Goal: Task Accomplishment & Management: Manage account settings

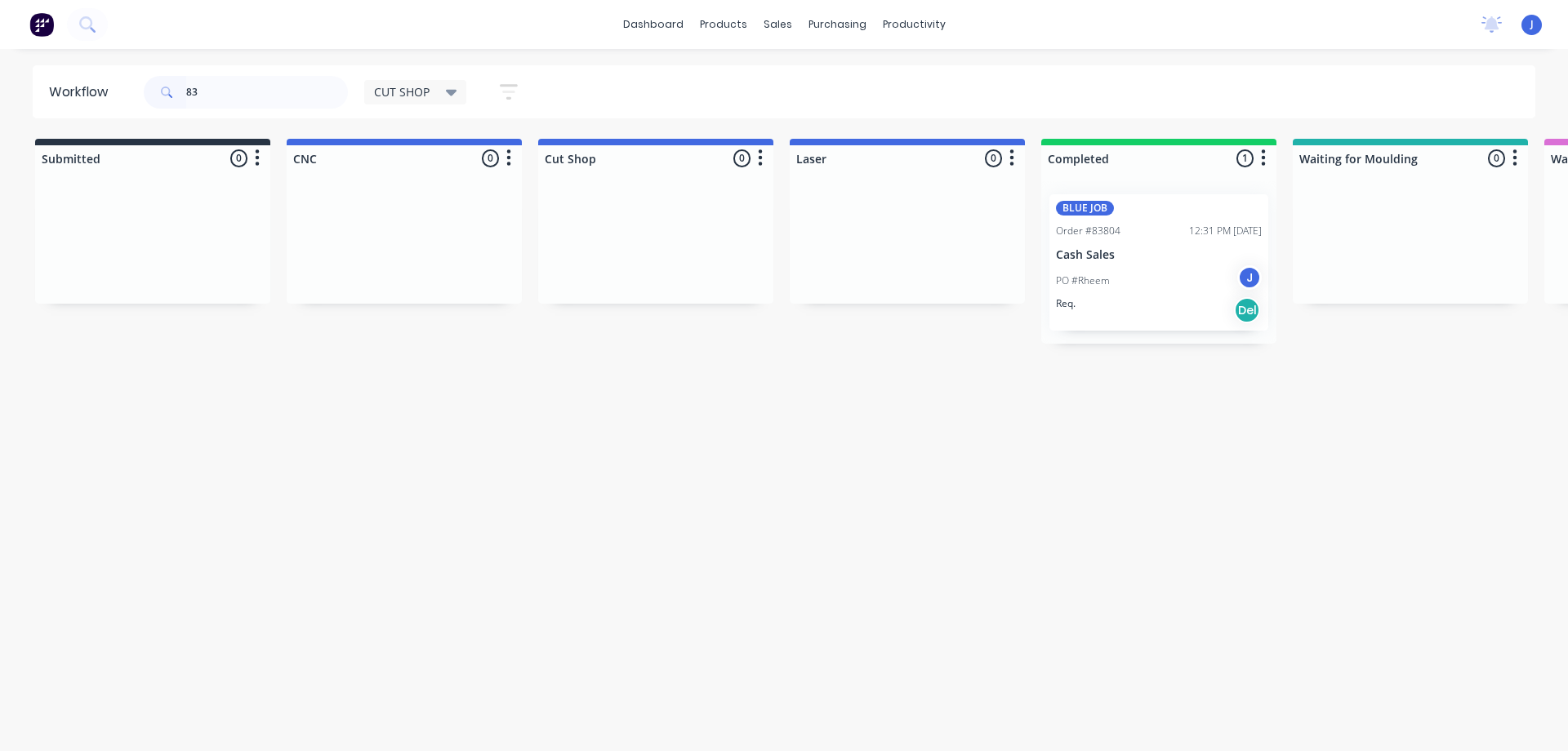
type input "8"
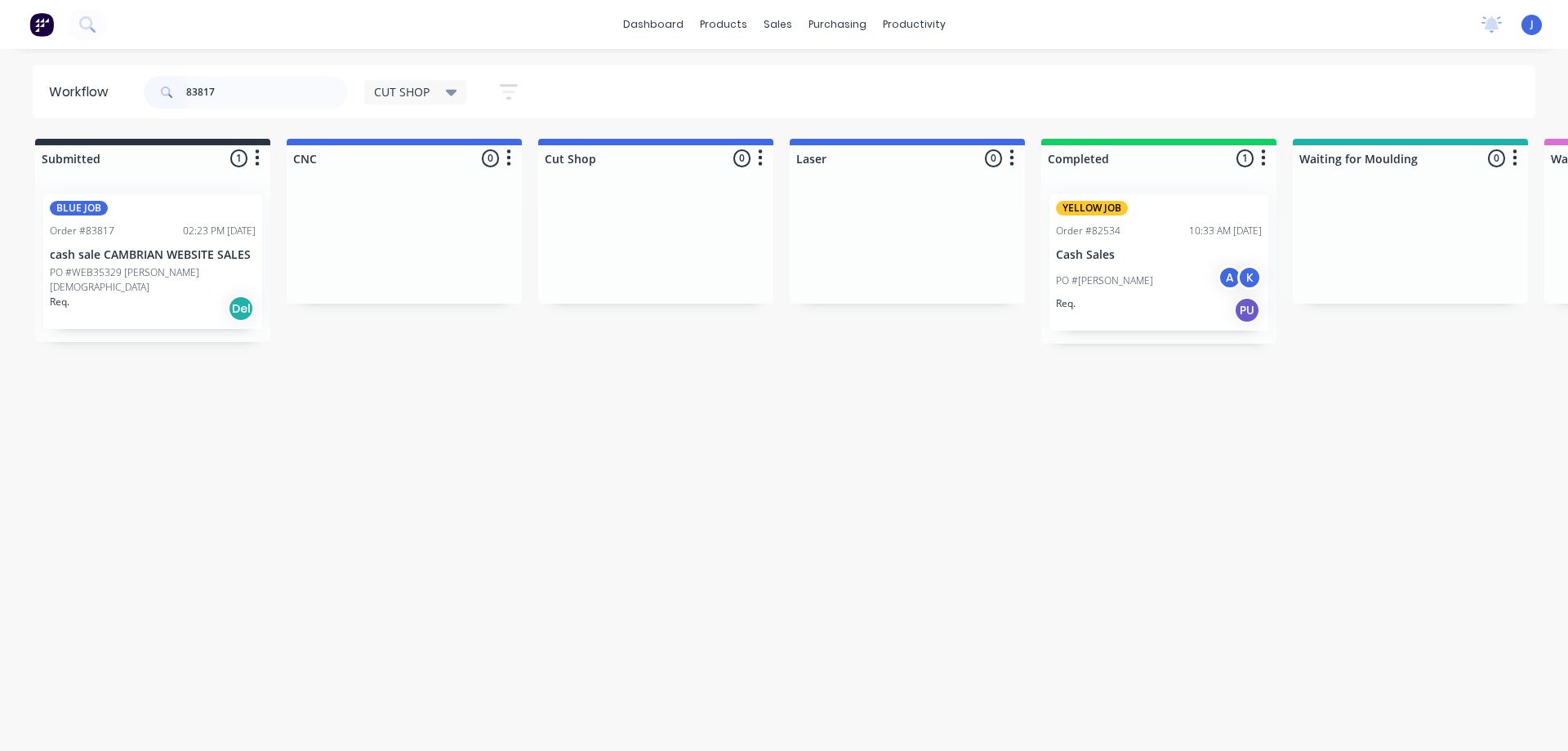
click at [190, 297] on div "Req. Del" at bounding box center [153, 309] width 206 height 28
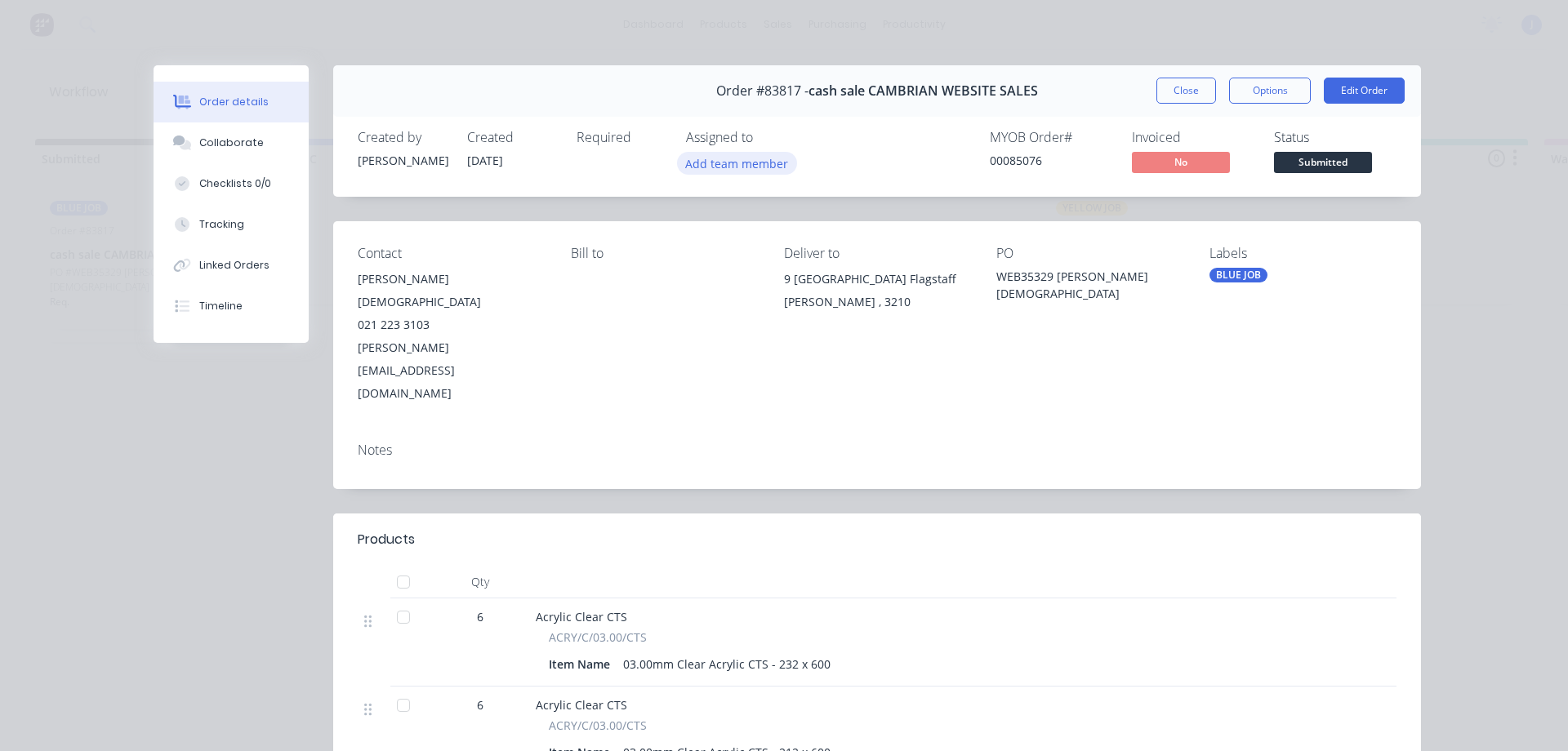
click at [742, 162] on button "Add team member" at bounding box center [737, 163] width 120 height 22
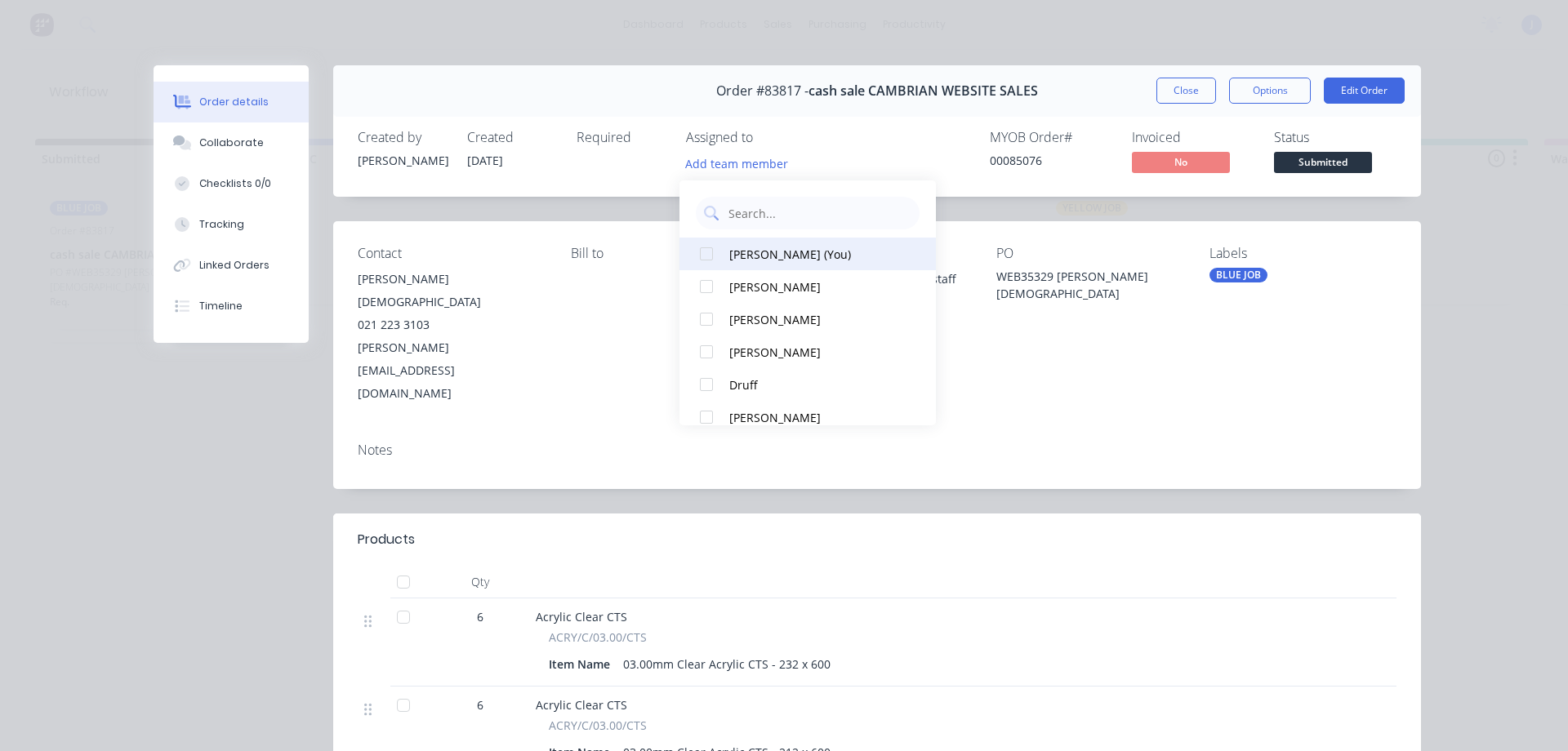
click at [761, 246] on div "[PERSON_NAME] (You)" at bounding box center [815, 254] width 172 height 17
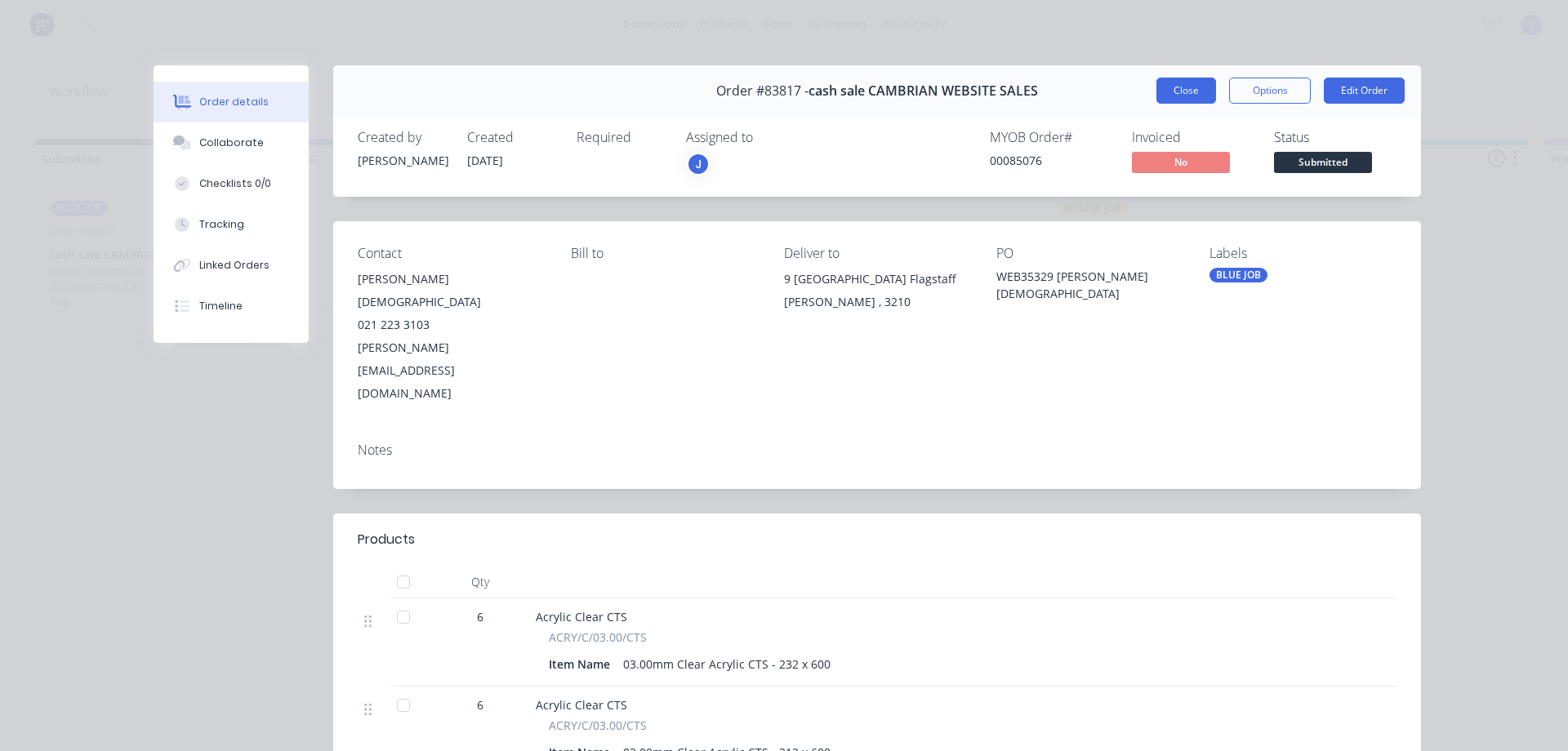
click at [1187, 94] on button "Close" at bounding box center [1186, 91] width 60 height 26
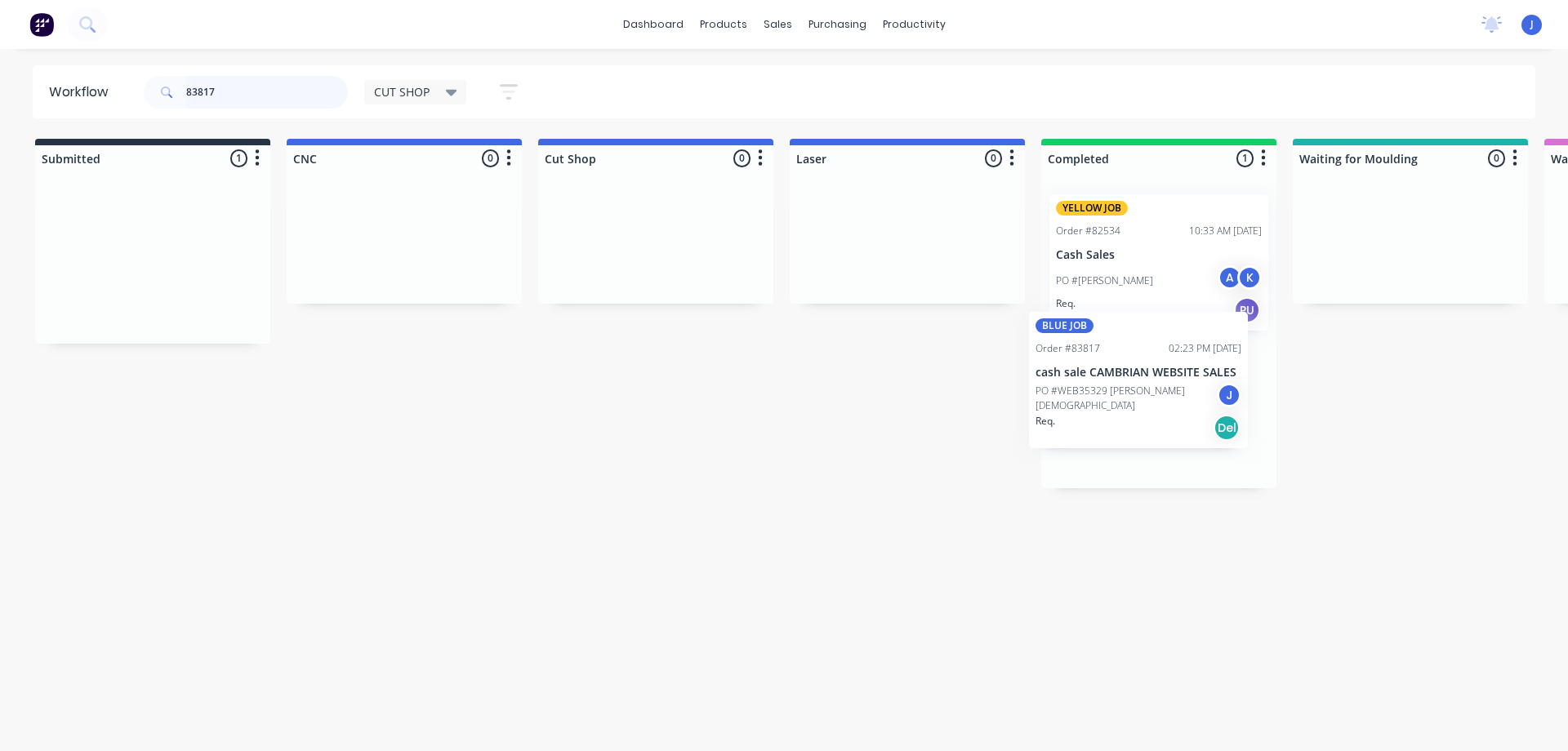
drag, startPoint x: 259, startPoint y: 312, endPoint x: 1146, endPoint y: 412, distance: 892.6
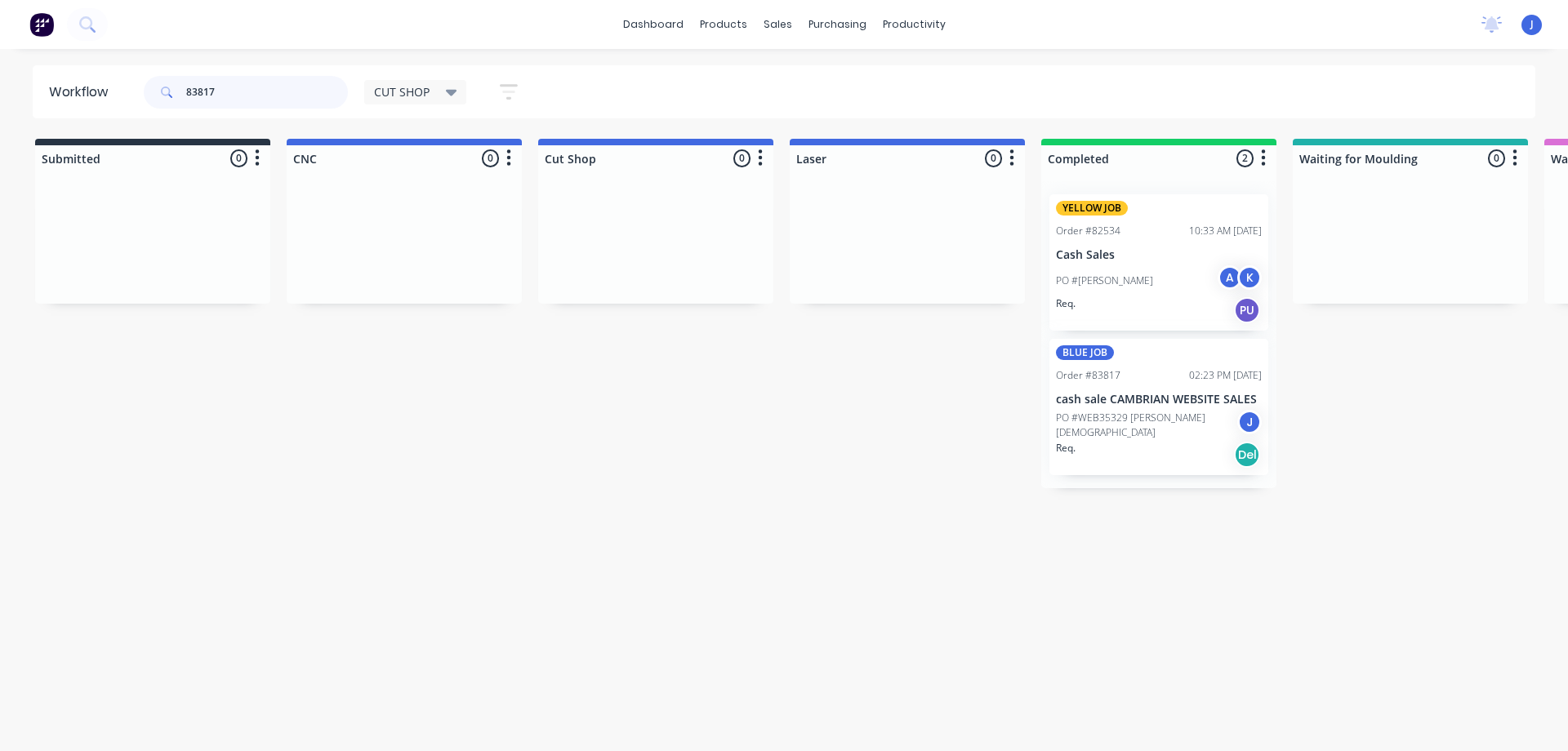
click at [29, 121] on div "Workflow 83817 CUT SHOP Save new view None edit CUT SHOP (Default) edit DISPATC…" at bounding box center [784, 391] width 1568 height 653
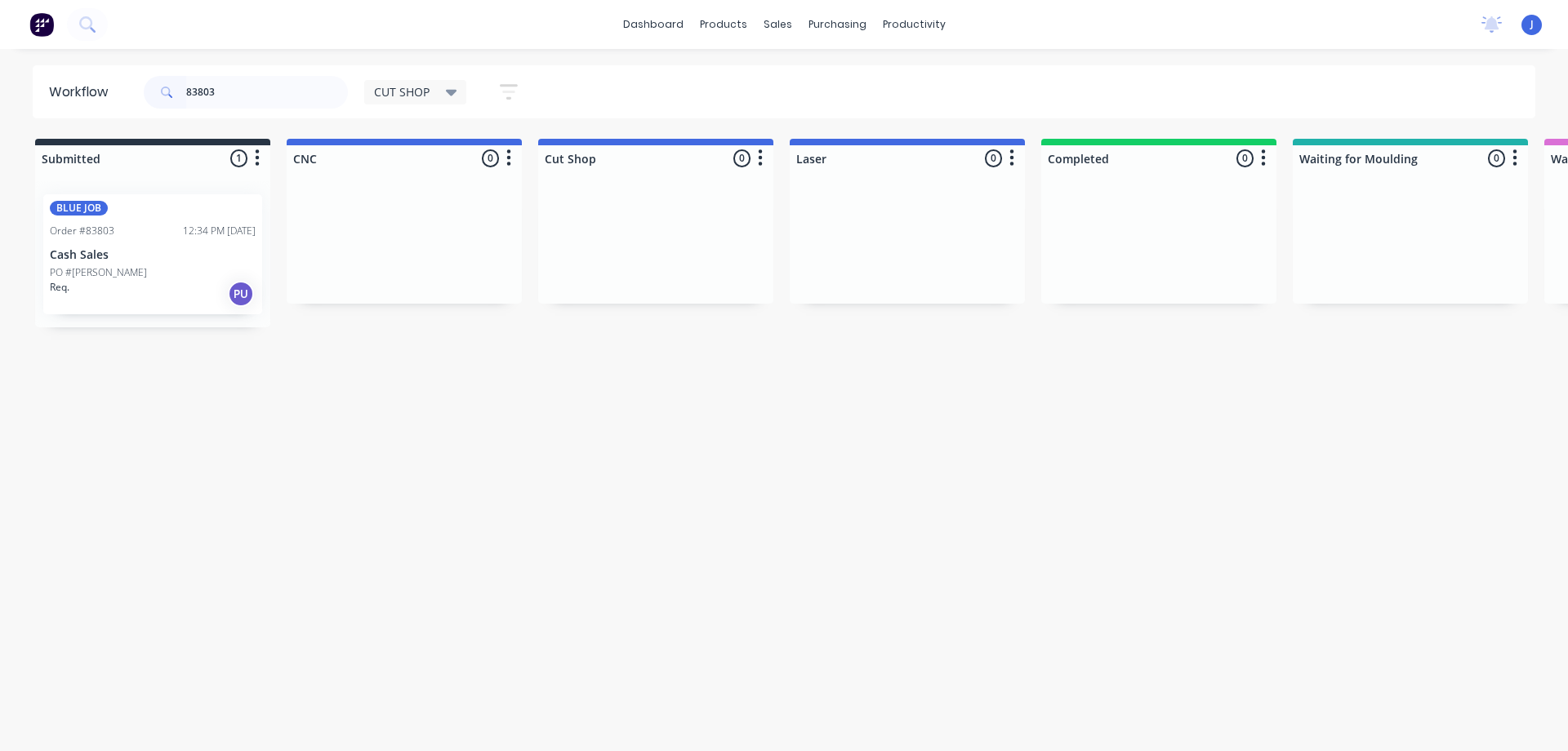
click at [138, 249] on p "Cash Sales" at bounding box center [153, 256] width 206 height 14
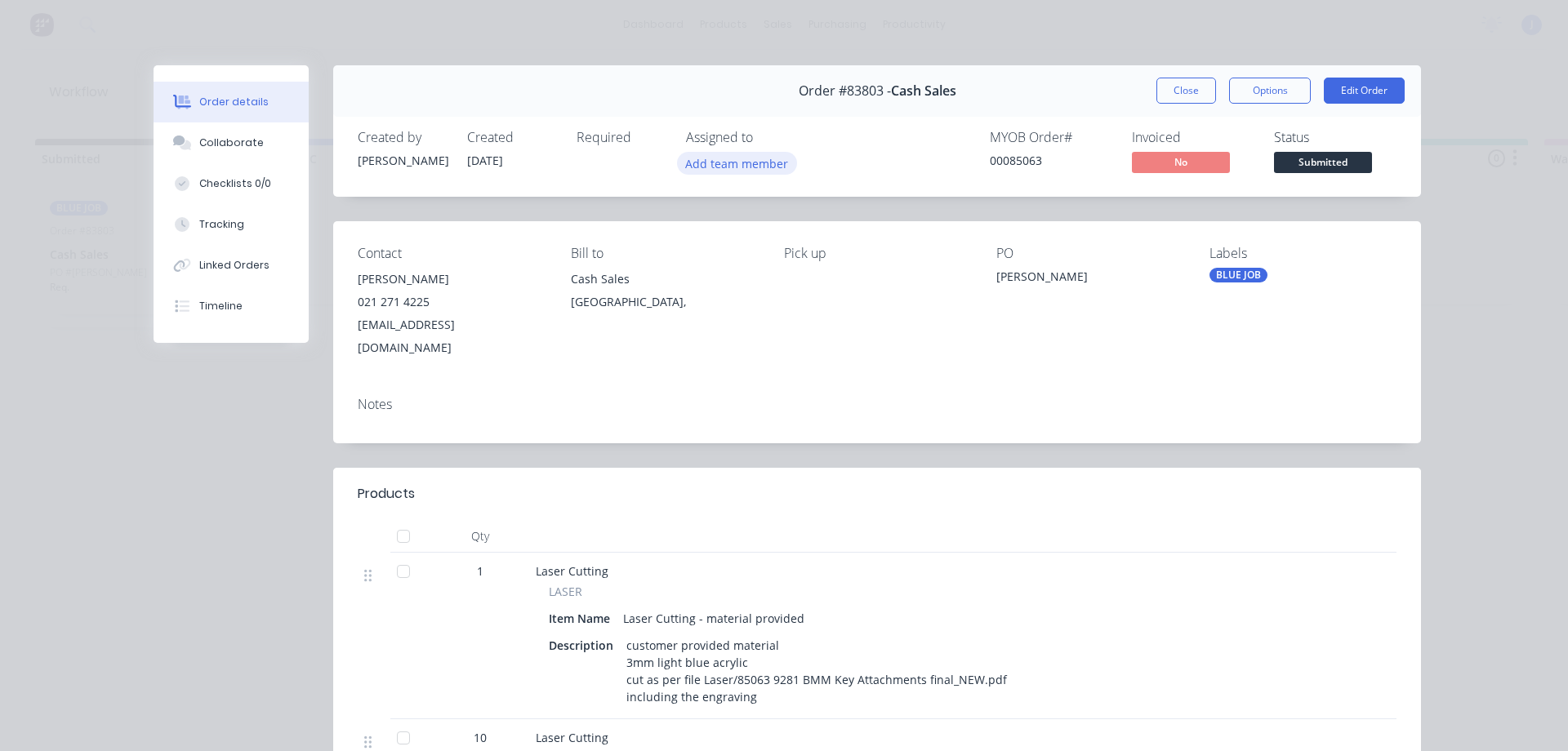
click at [734, 159] on button "Add team member" at bounding box center [737, 163] width 120 height 22
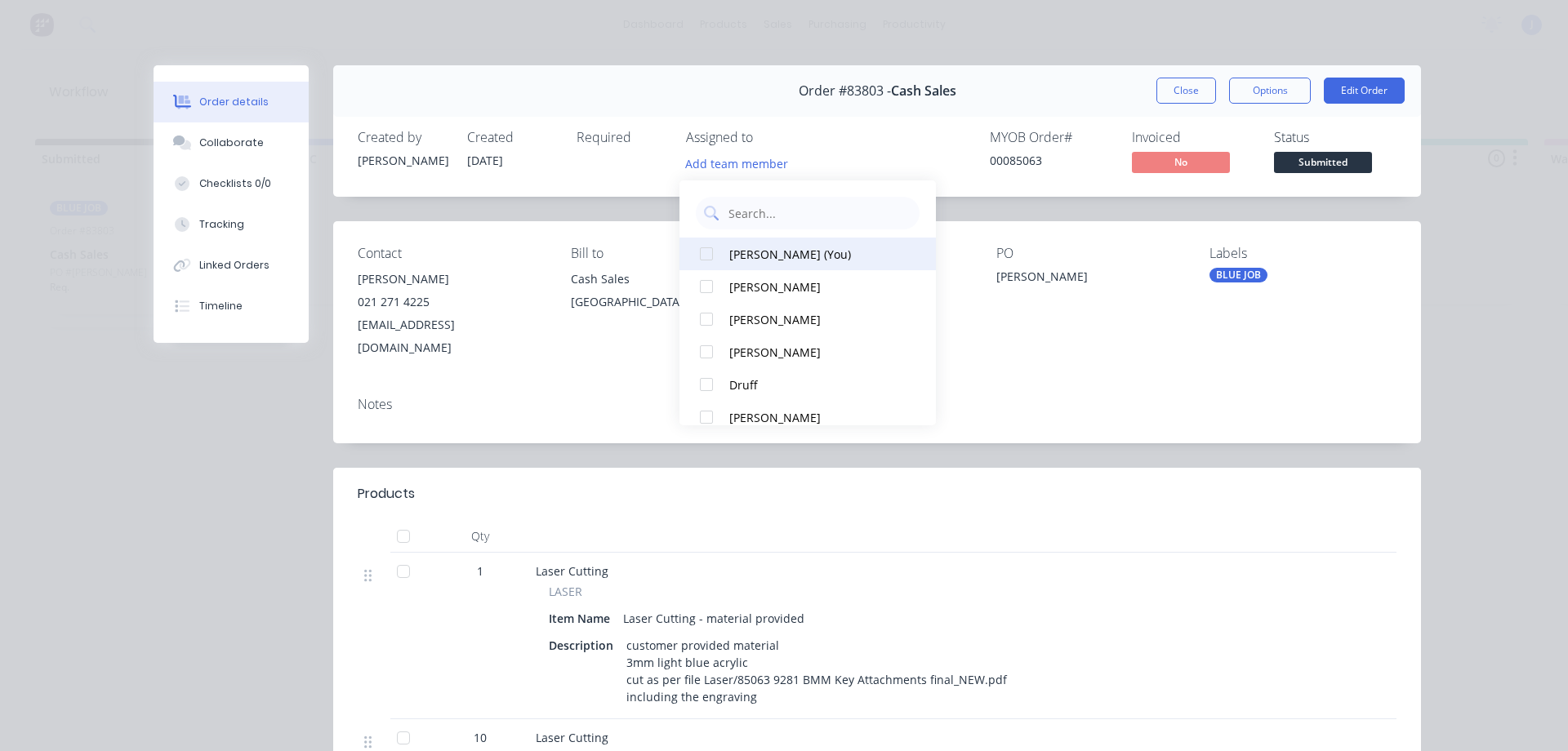
click at [770, 258] on div "[PERSON_NAME] (You)" at bounding box center [815, 254] width 172 height 17
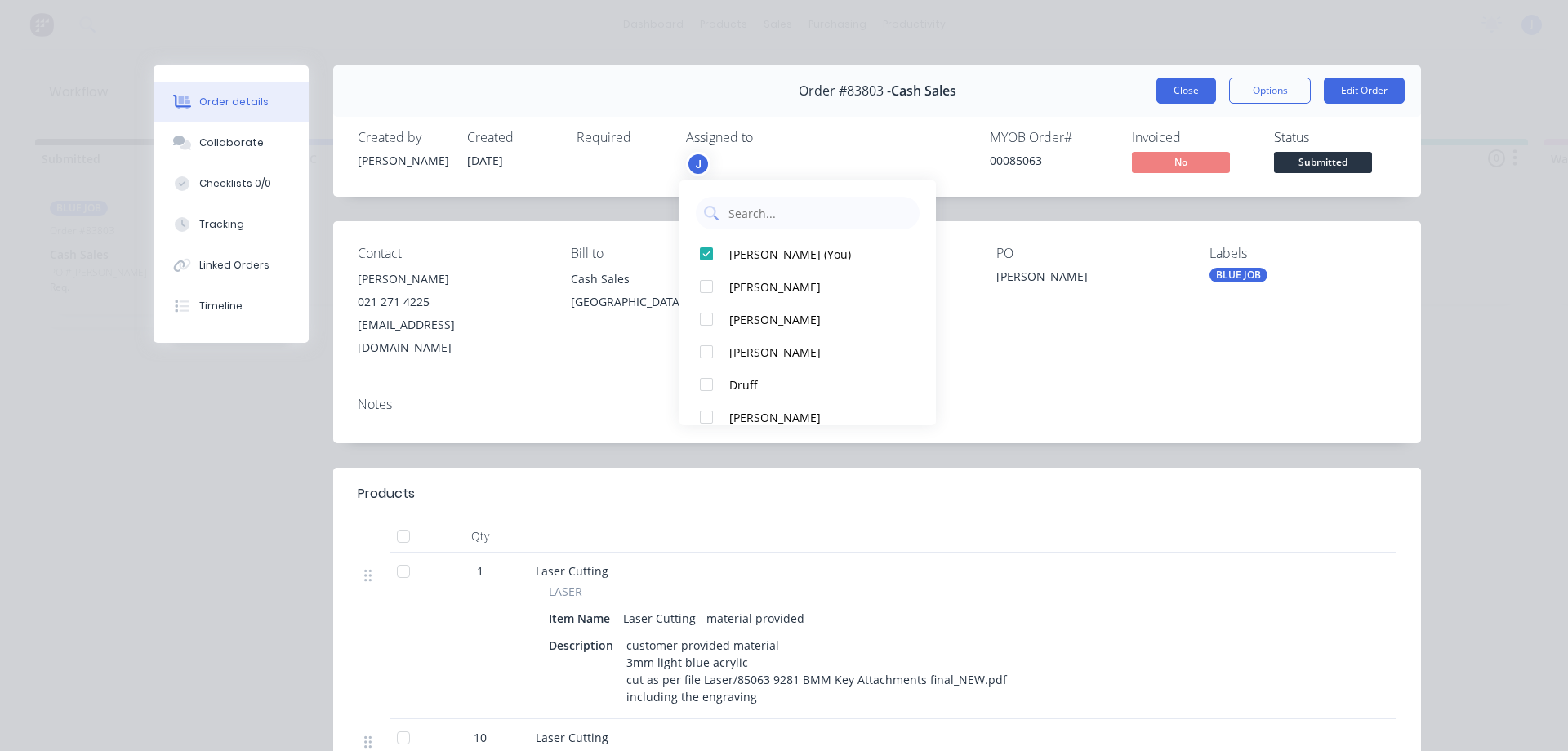
click at [1166, 99] on button "Close" at bounding box center [1186, 91] width 60 height 26
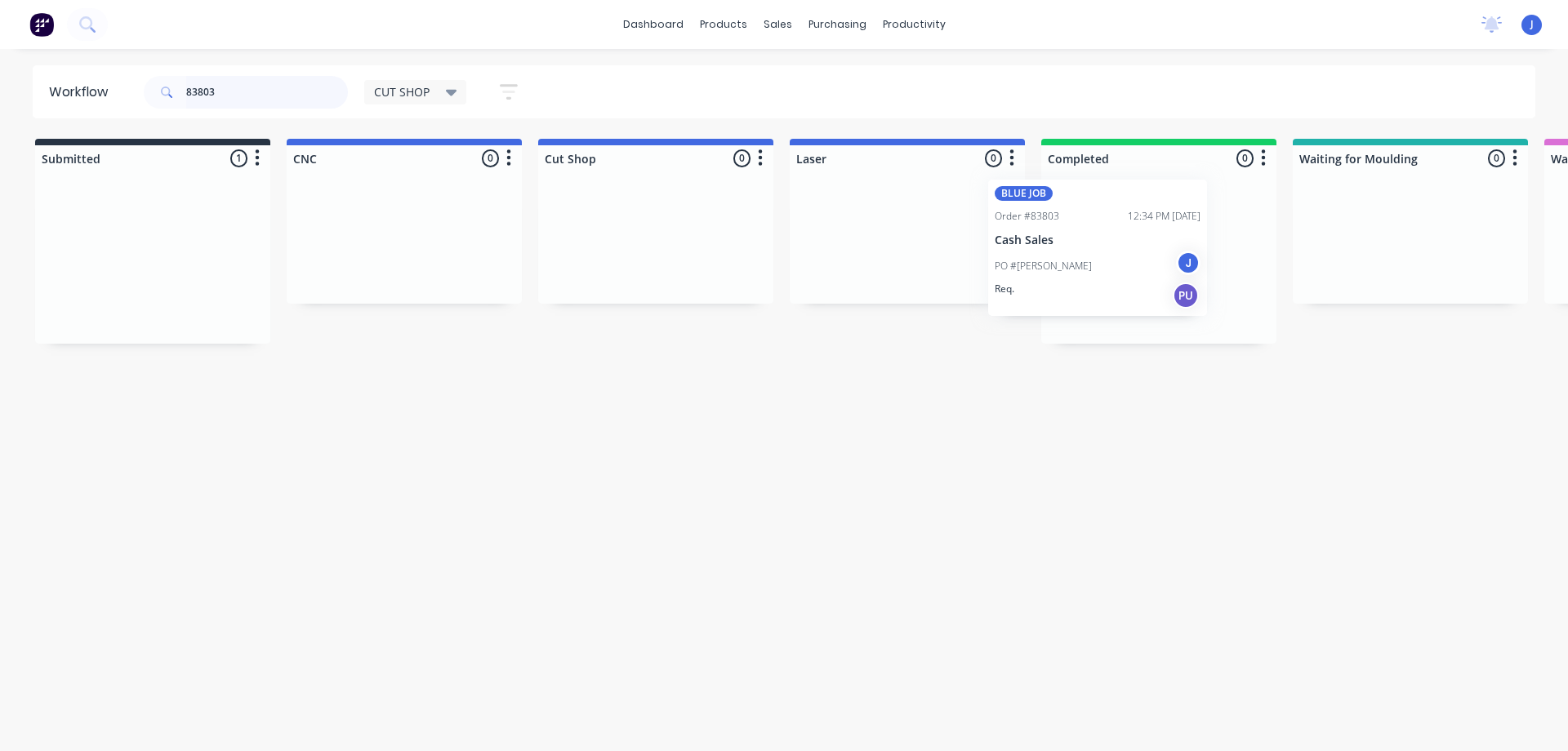
drag, startPoint x: 182, startPoint y: 275, endPoint x: 1147, endPoint y: 262, distance: 965.1
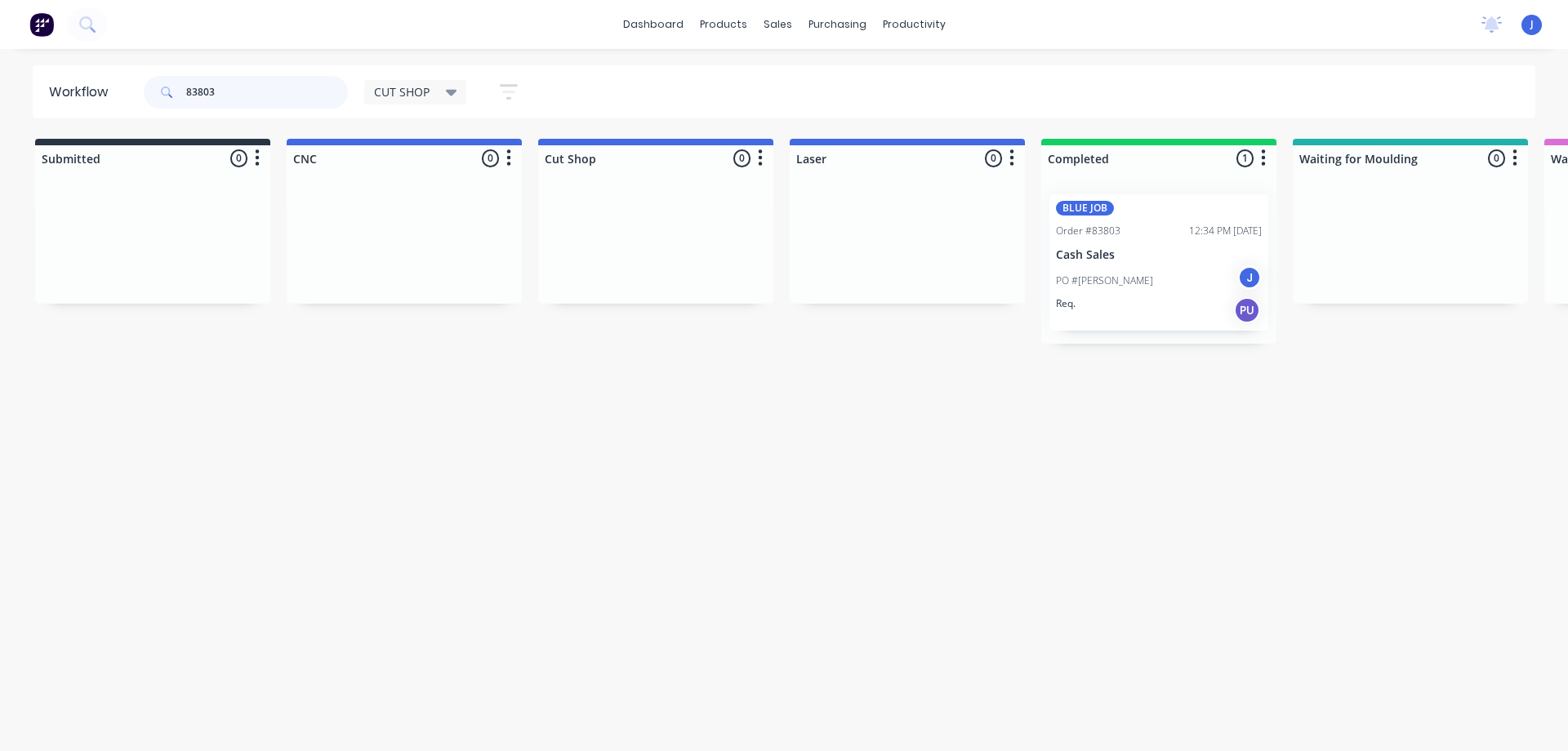
drag, startPoint x: 228, startPoint y: 92, endPoint x: 38, endPoint y: 112, distance: 191.0
click at [40, 112] on header "Workflow 83803 CUT SHOP Save new view None edit CUT SHOP (Default) edit DISPATC…" at bounding box center [784, 91] width 1503 height 53
click at [157, 280] on div "Req. PU" at bounding box center [153, 294] width 206 height 28
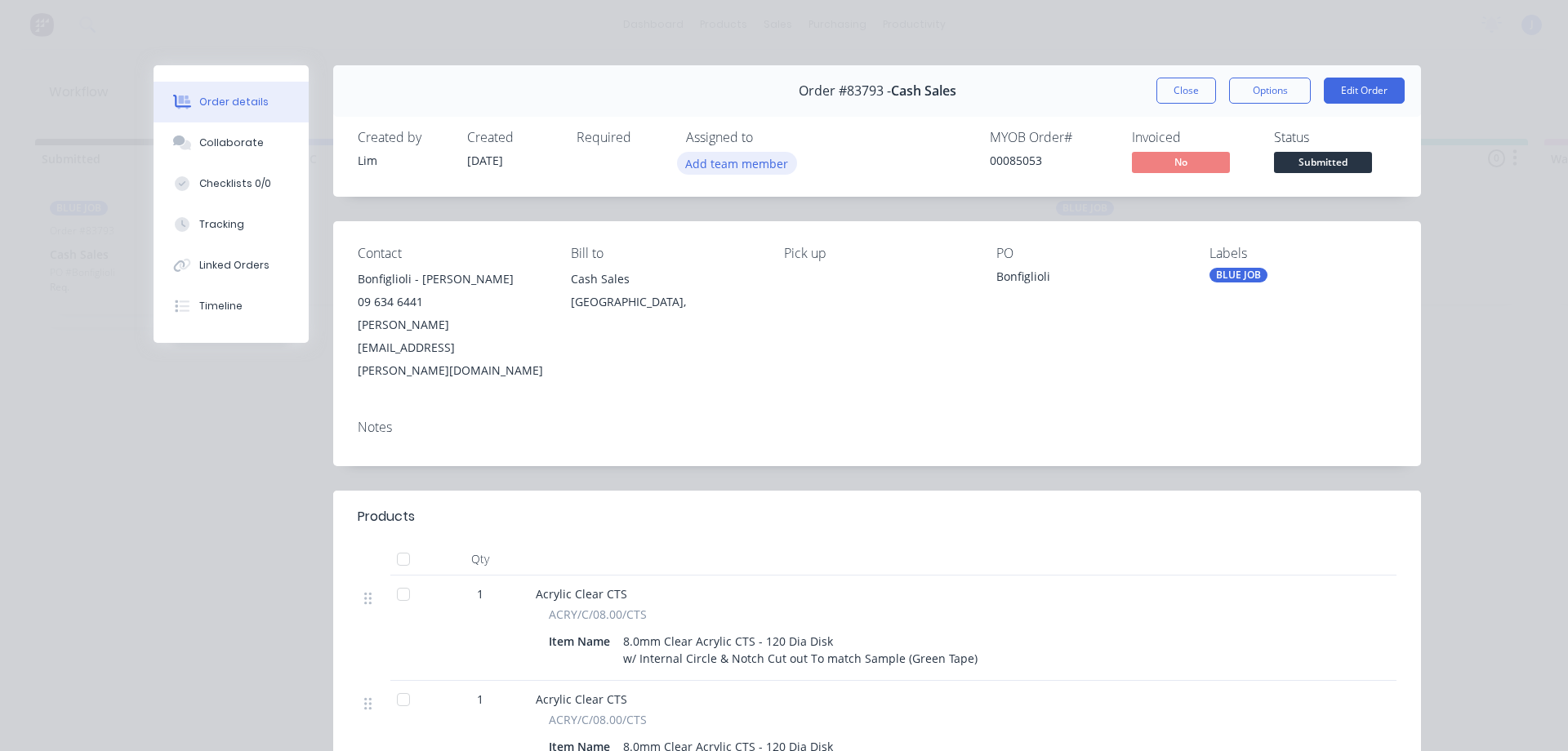
click at [753, 163] on button "Add team member" at bounding box center [737, 163] width 120 height 22
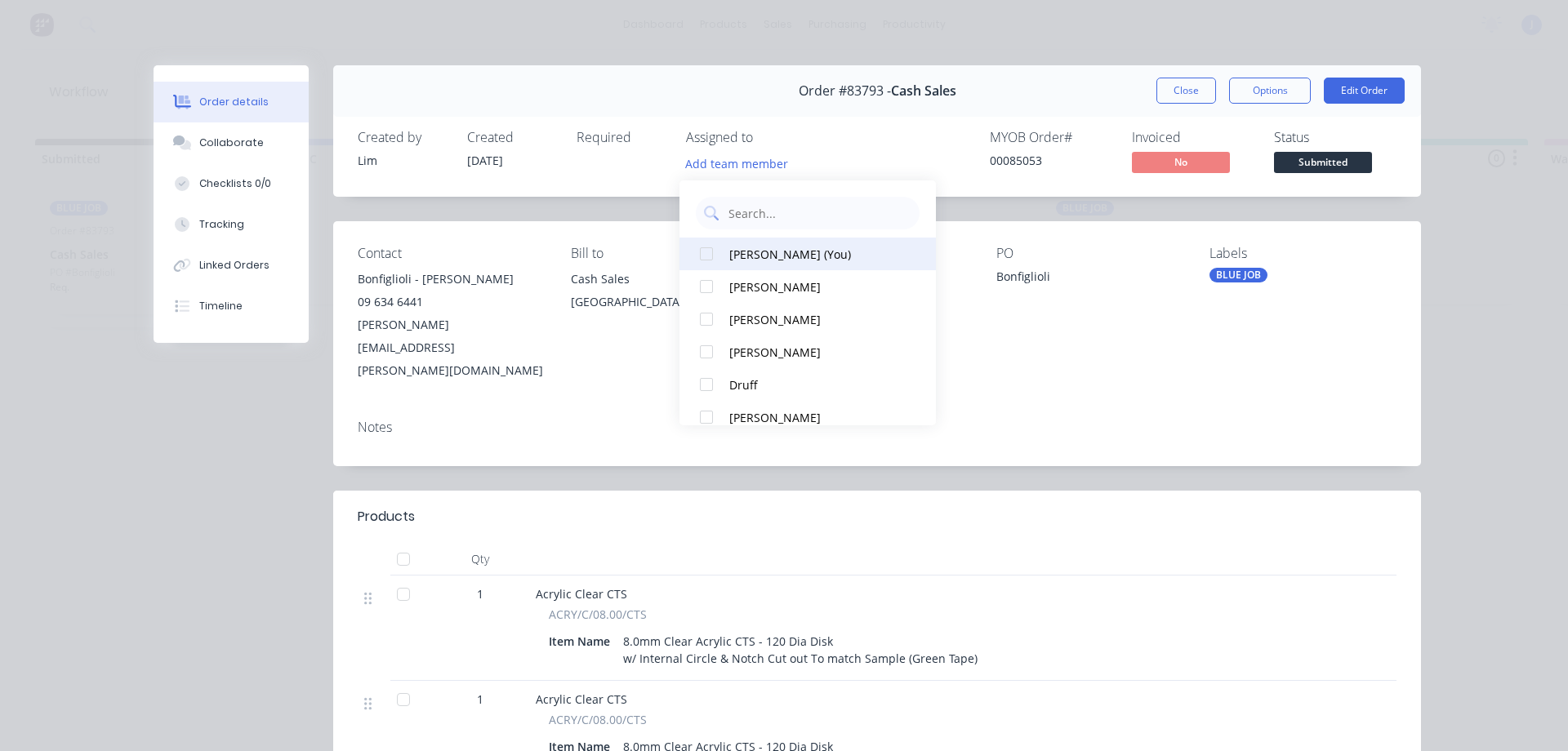
drag, startPoint x: 754, startPoint y: 258, endPoint x: 772, endPoint y: 241, distance: 24.8
click at [754, 258] on div "[PERSON_NAME] (You)" at bounding box center [815, 254] width 172 height 17
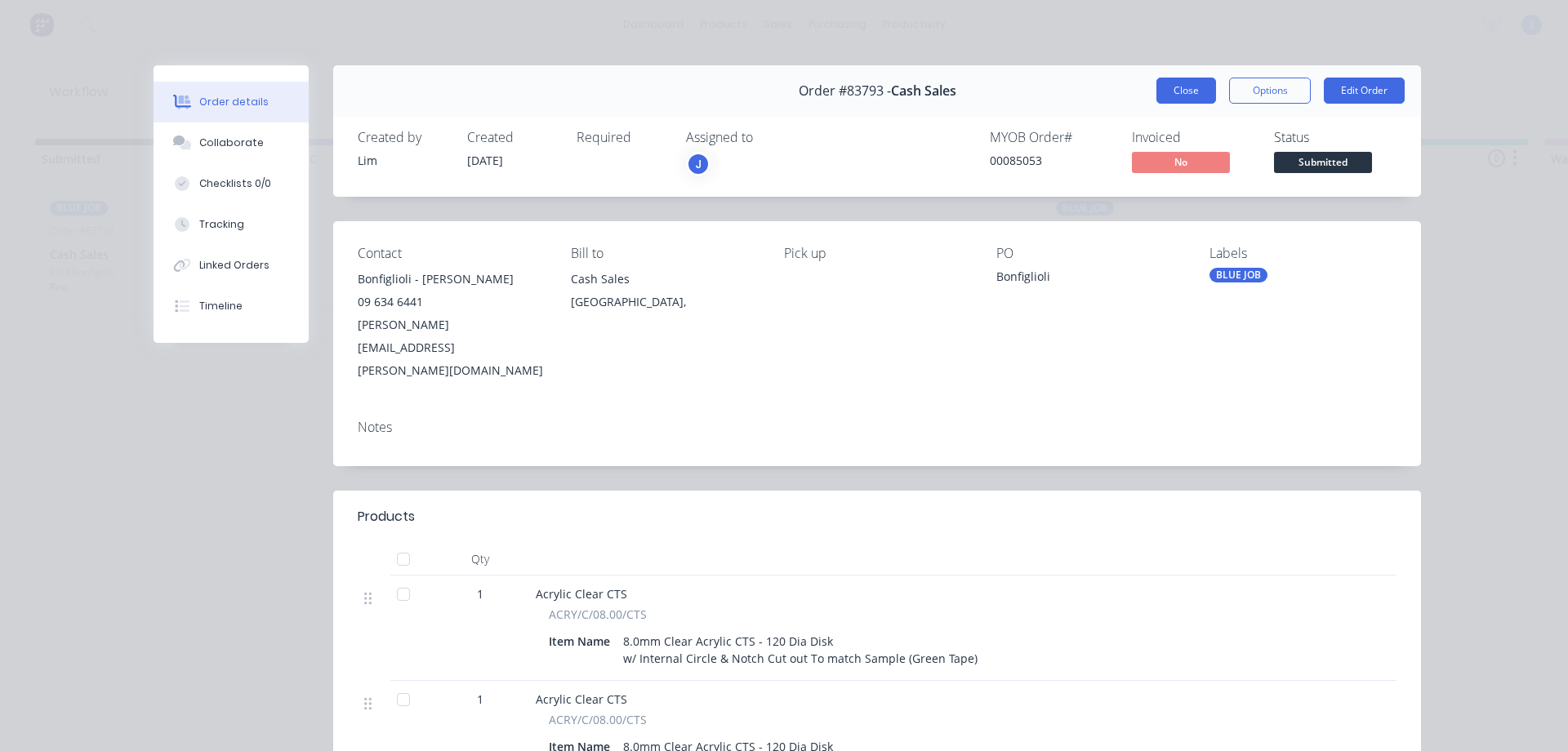
click at [1177, 83] on button "Close" at bounding box center [1186, 91] width 60 height 26
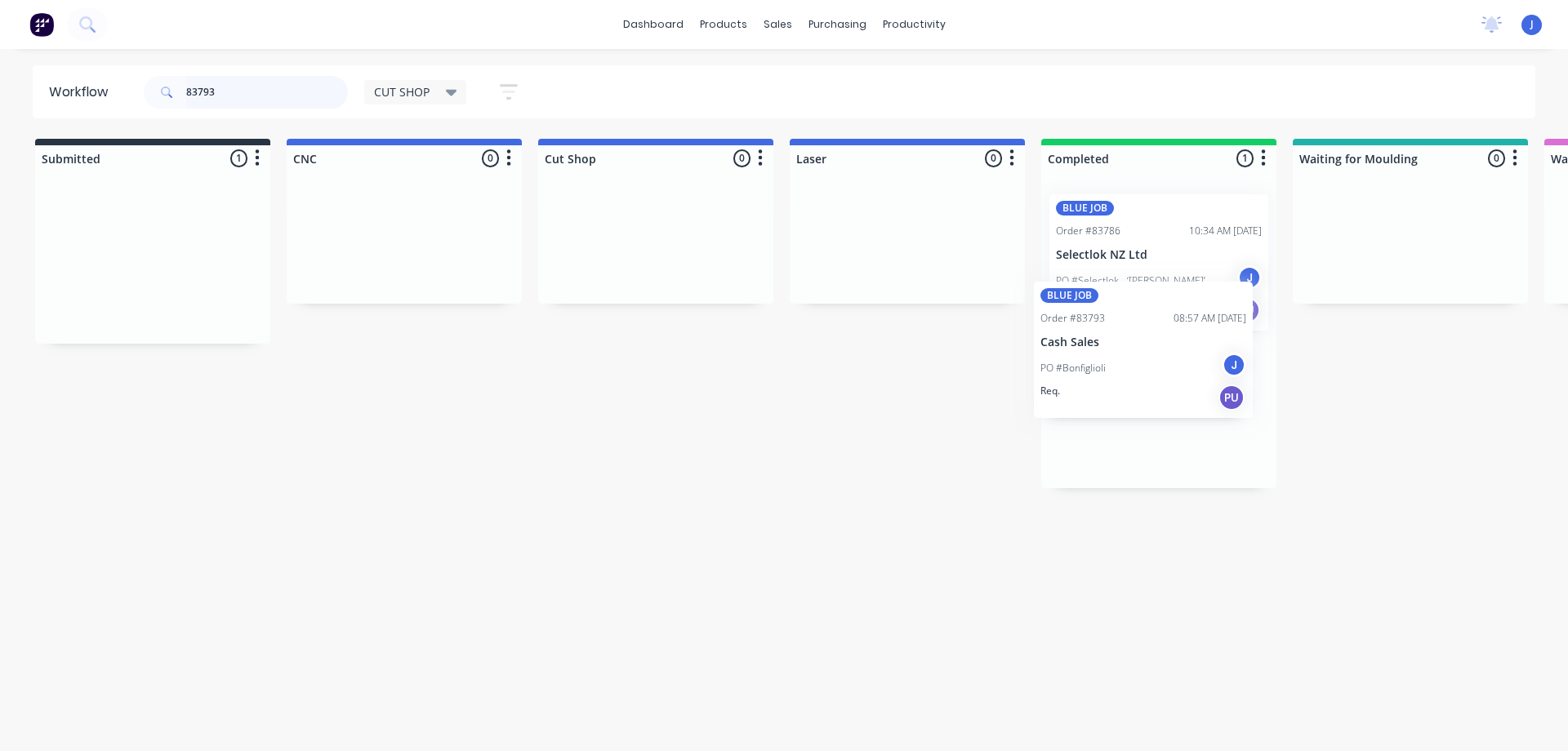
drag, startPoint x: 218, startPoint y: 280, endPoint x: 1147, endPoint y: 370, distance: 933.3
type input "83793"
